Goal: Transaction & Acquisition: Subscribe to service/newsletter

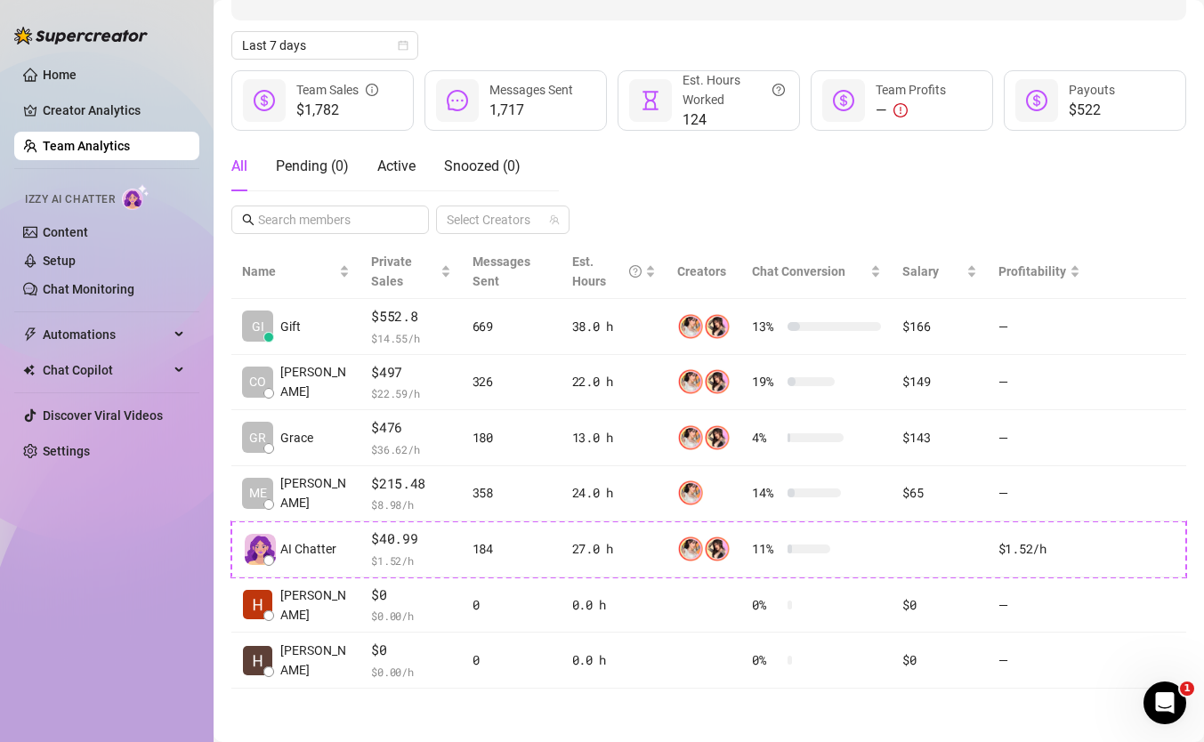
scroll to position [180, 0]
click at [88, 458] on link "Settings" at bounding box center [66, 451] width 47 height 14
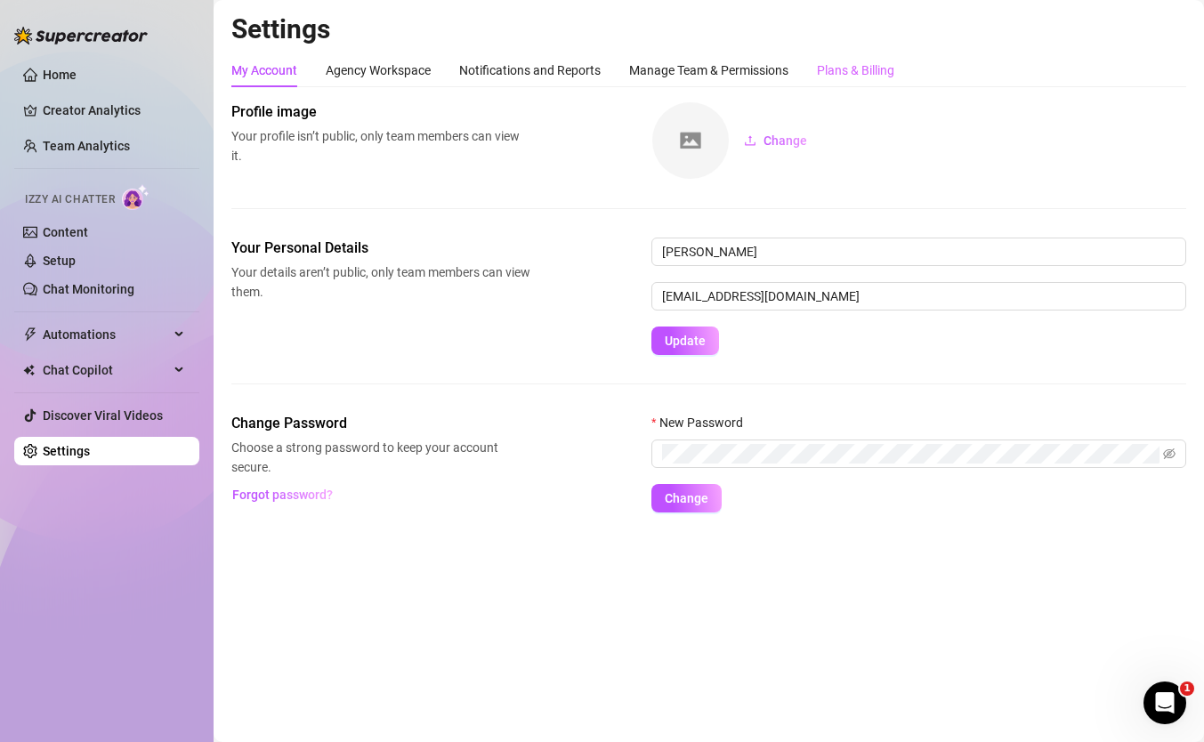
click at [863, 80] on div "Plans & Billing" at bounding box center [855, 70] width 77 height 34
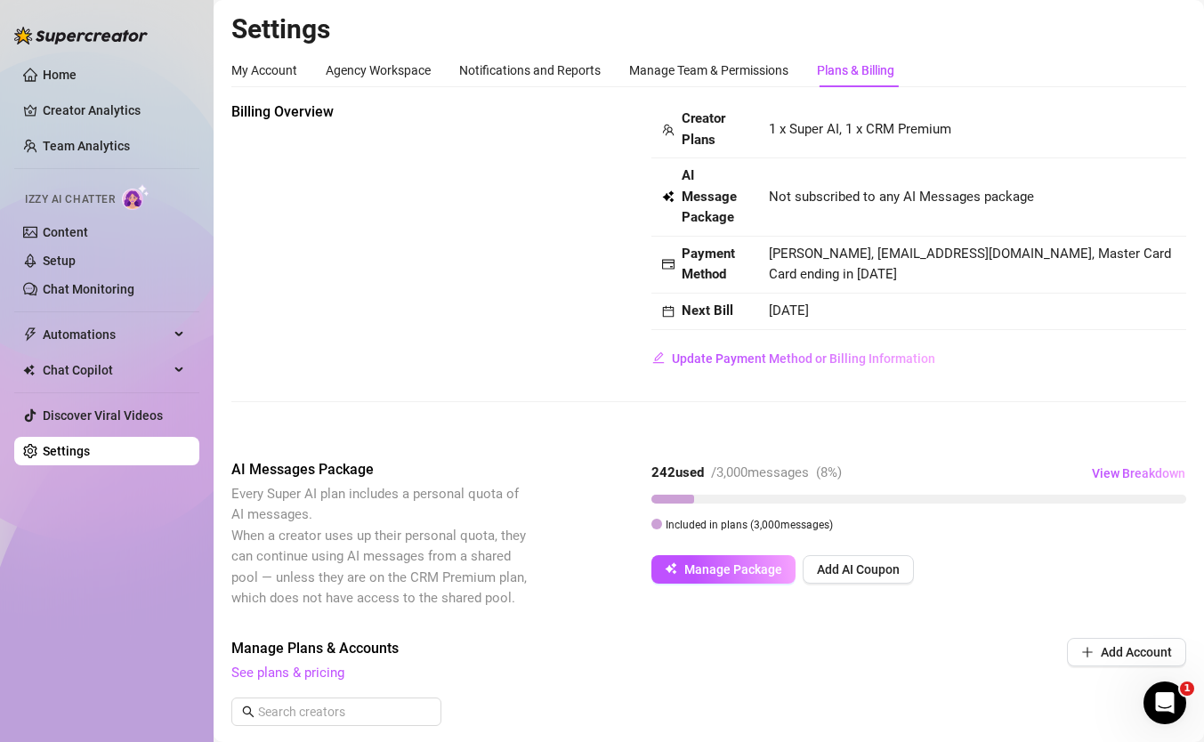
scroll to position [9, 0]
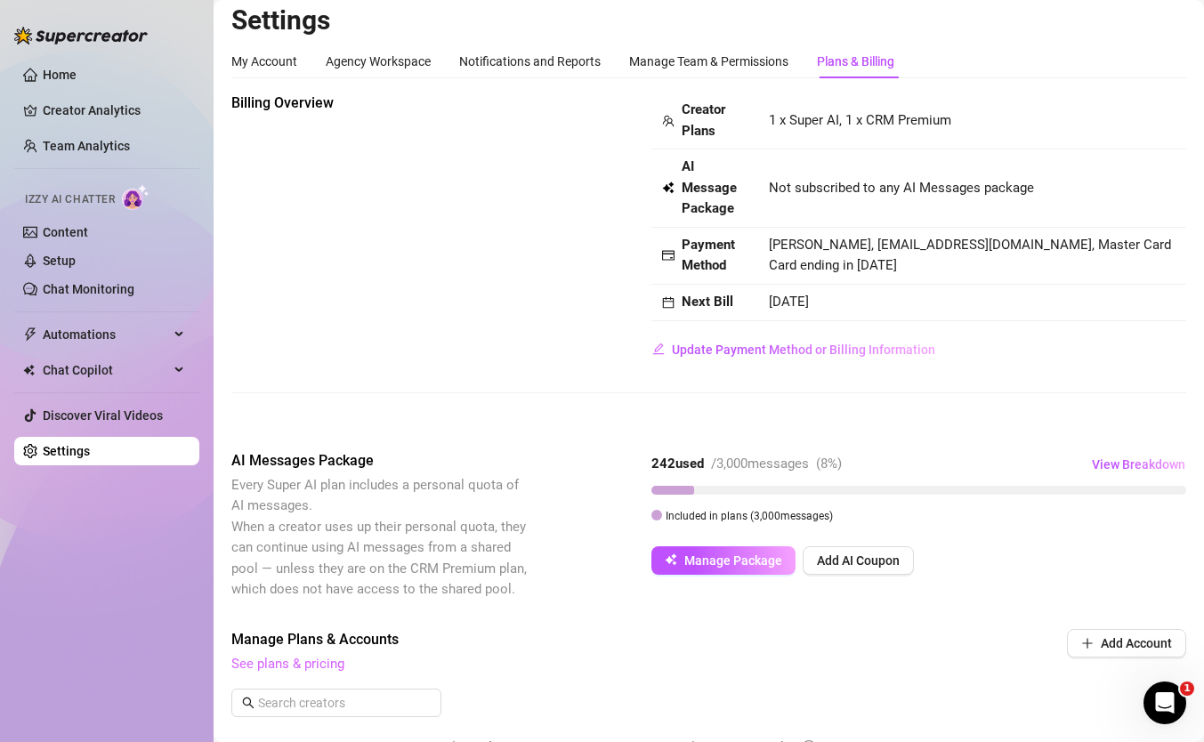
click at [297, 623] on link "See plans & pricing" at bounding box center [287, 664] width 113 height 16
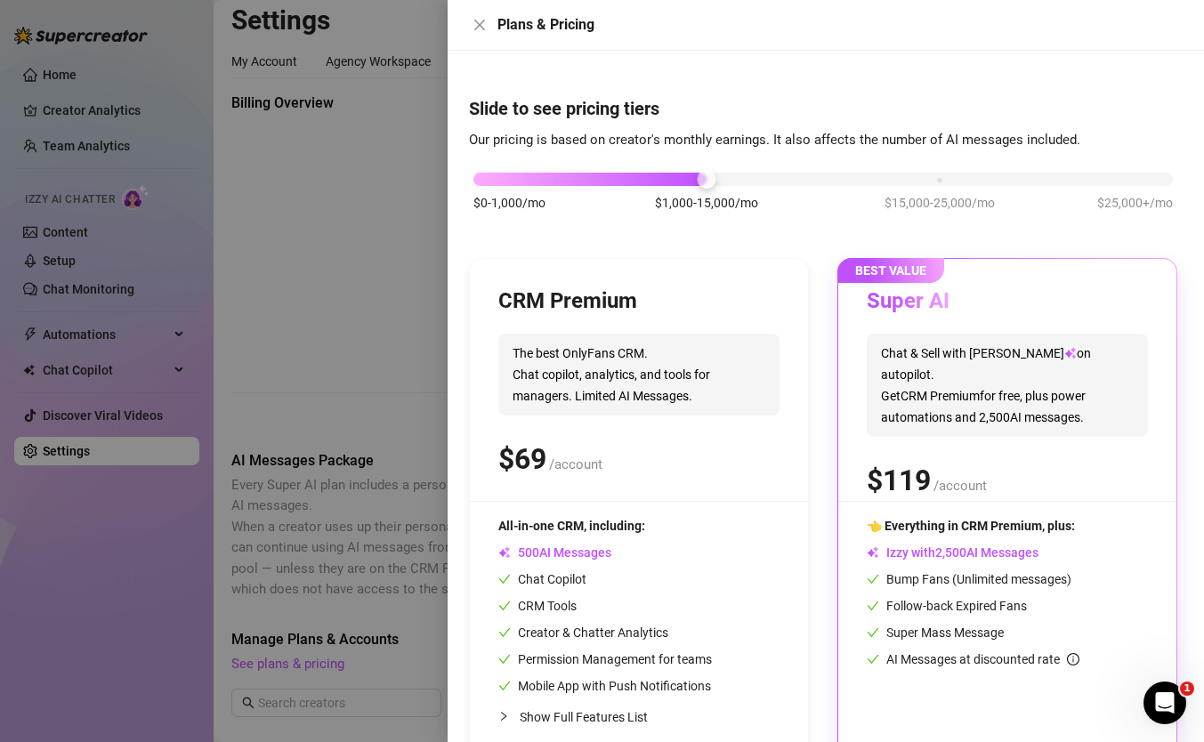
scroll to position [46, 0]
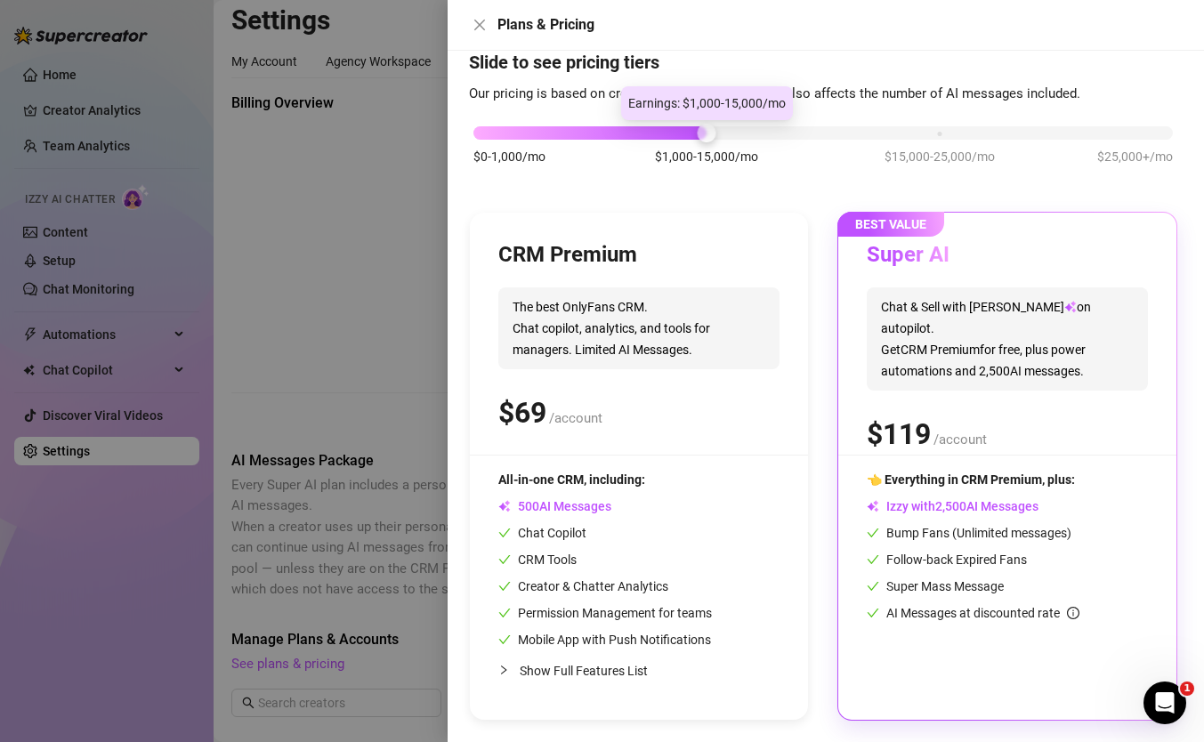
drag, startPoint x: 703, startPoint y: 129, endPoint x: 603, endPoint y: 128, distance: 100.6
click at [603, 128] on div "$0-1,000/mo $1,000-15,000/mo $15,000-25,000/mo $25,000+/mo" at bounding box center [823, 128] width 700 height 11
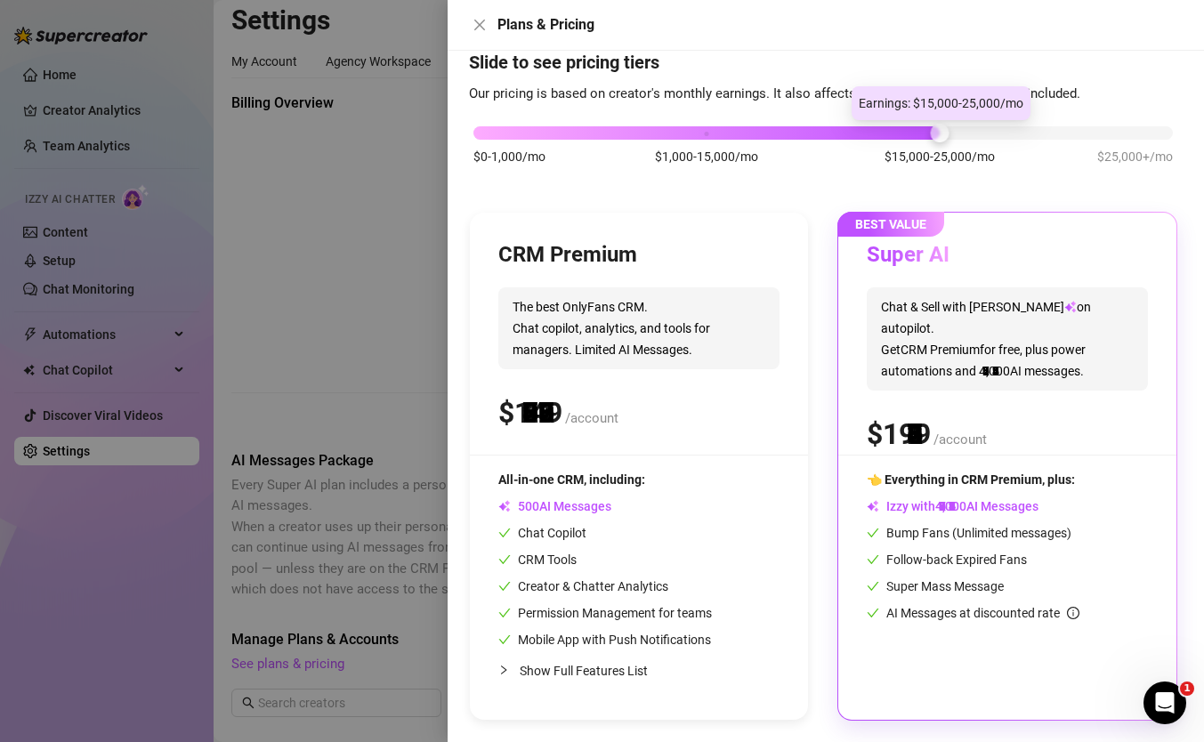
drag, startPoint x: 705, startPoint y: 127, endPoint x: 949, endPoint y: 157, distance: 245.6
click at [949, 133] on div "$0-1,000/mo $1,000-15,000/mo $15,000-25,000/mo $25,000+/mo" at bounding box center [823, 128] width 700 height 11
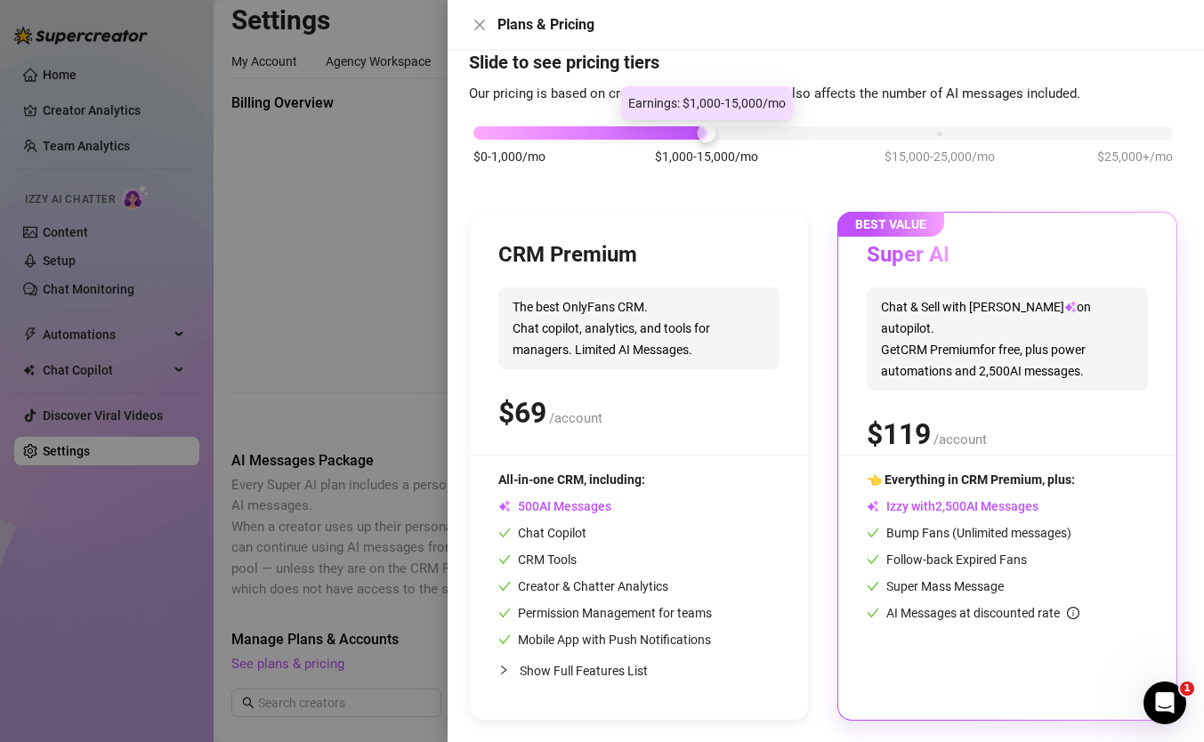
drag, startPoint x: 931, startPoint y: 131, endPoint x: 636, endPoint y: 134, distance: 294.6
click at [636, 133] on div "$0-1,000/mo $1,000-15,000/mo $15,000-25,000/mo $25,000+/mo" at bounding box center [823, 128] width 700 height 11
drag, startPoint x: 707, startPoint y: 140, endPoint x: 691, endPoint y: 121, distance: 24.6
click at [691, 121] on div "$0-1,000/mo $1,000-15,000/mo $15,000-25,000/mo $25,000+/mo" at bounding box center [823, 154] width 708 height 101
click at [411, 339] on div at bounding box center [602, 371] width 1204 height 742
